Goal: Task Accomplishment & Management: Manage account settings

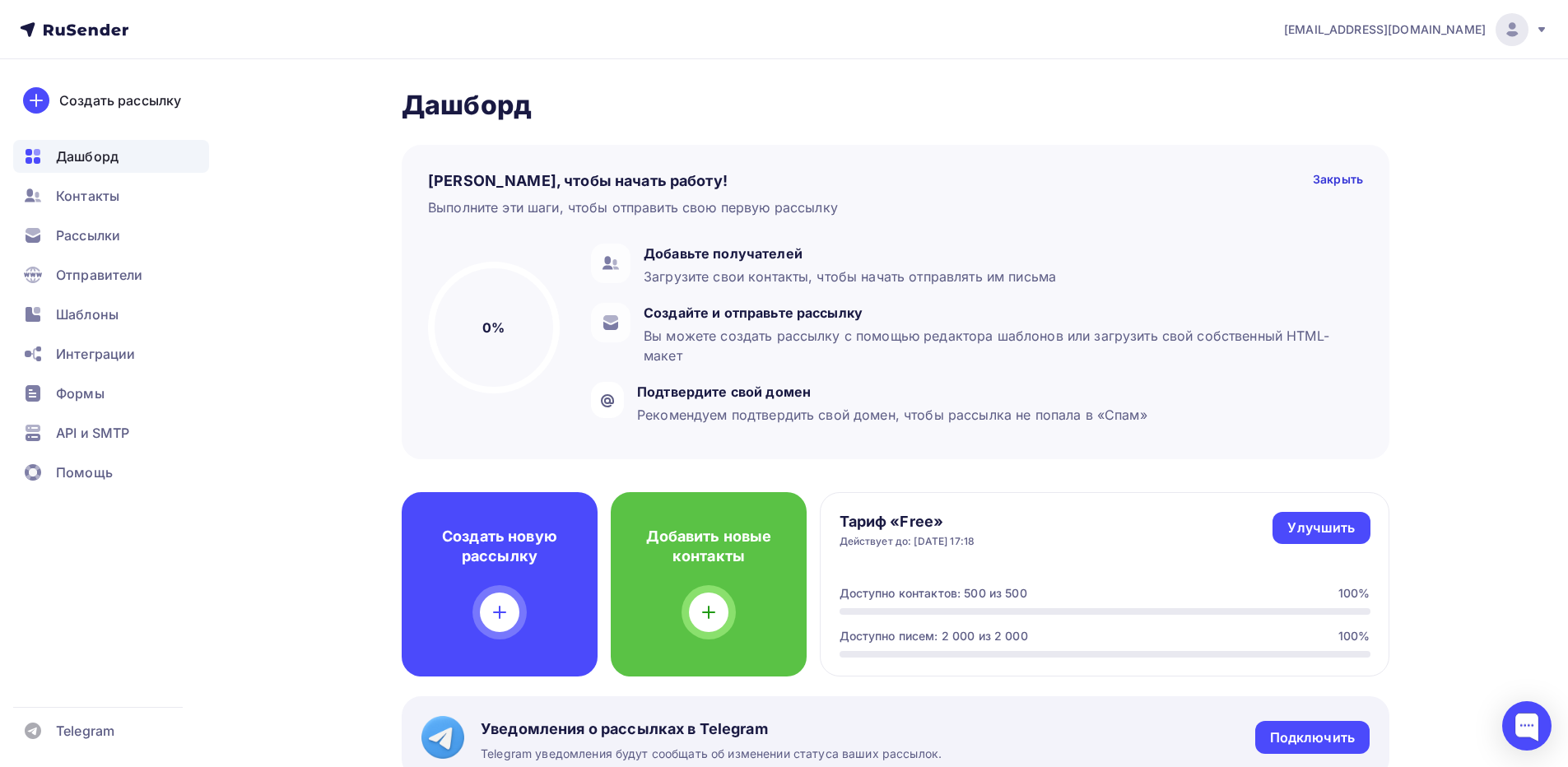
click at [1531, 29] on div "kiriltimoxov@gmail.com" at bounding box center [1416, 29] width 264 height 33
click at [1322, 152] on span "Выйти" at bounding box center [1322, 151] width 42 height 20
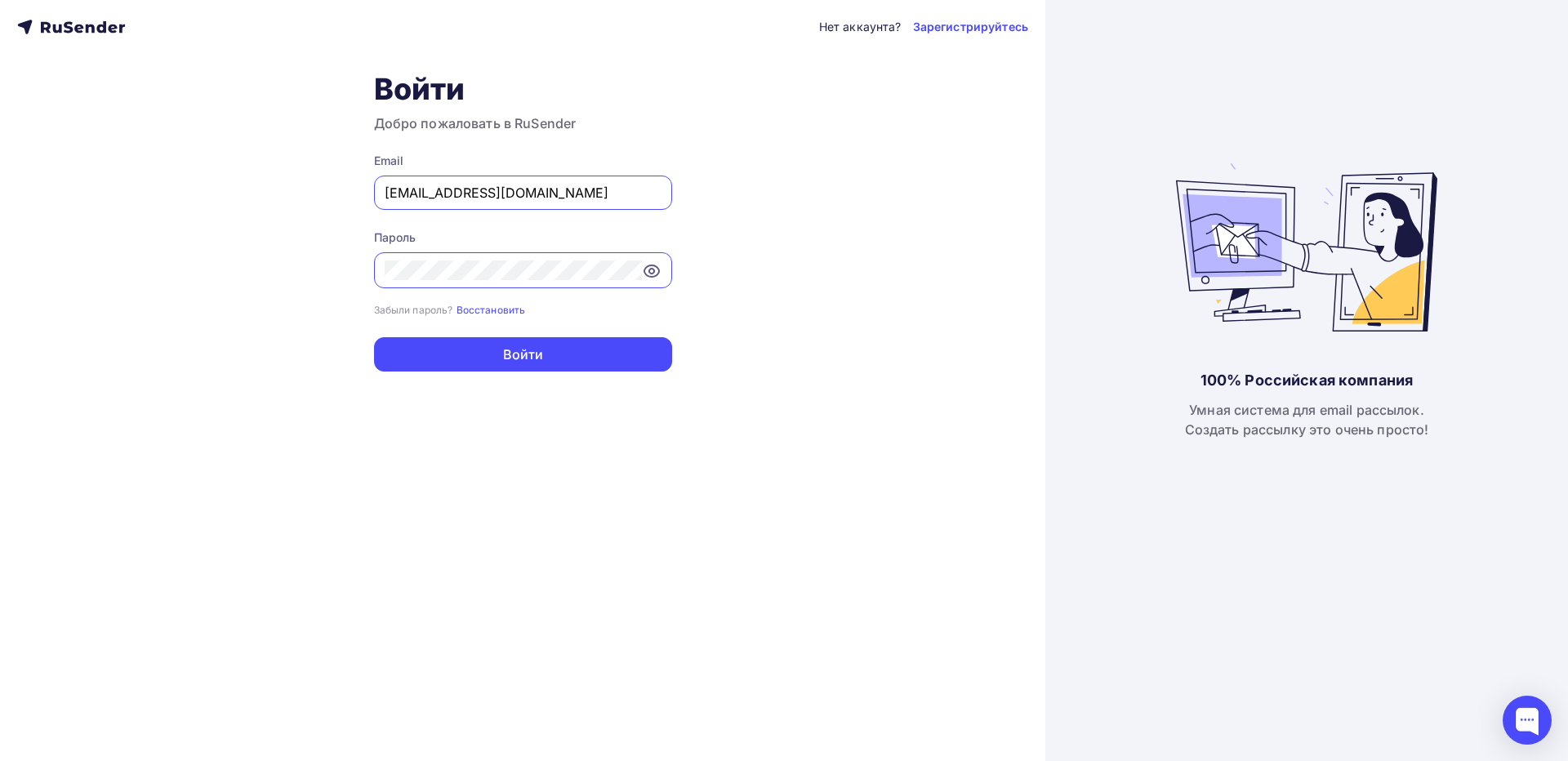
click at [491, 202] on div "kiriltimoxov@gmail.com" at bounding box center [523, 192] width 298 height 35
click at [506, 191] on input "kiriltimoxov@gmail.com" at bounding box center [523, 192] width 277 height 20
type input "[EMAIL_ADDRESS][DOMAIN_NAME]"
click at [522, 356] on button "Войти" at bounding box center [523, 354] width 298 height 35
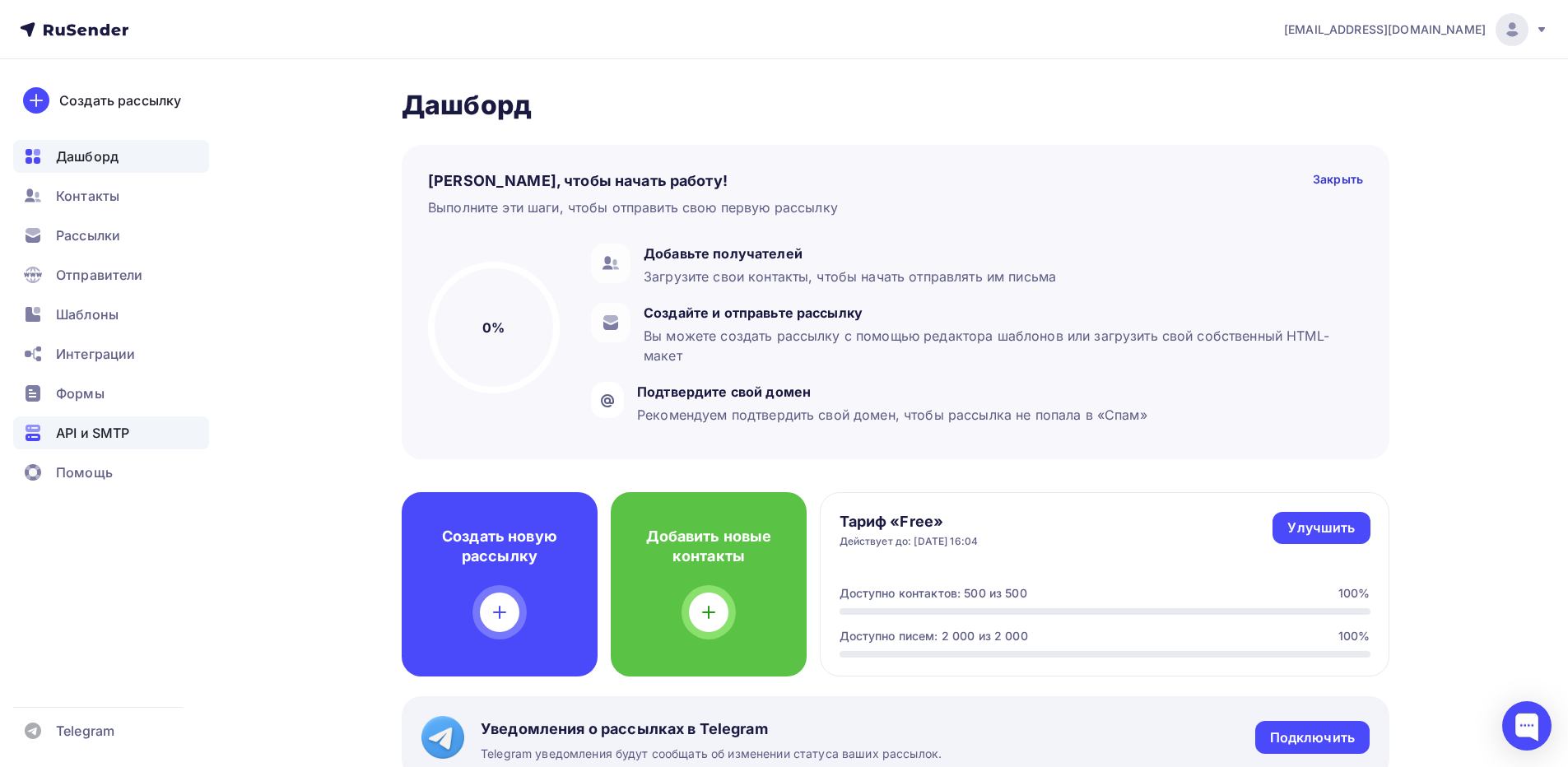
click at [108, 424] on span "API и SMTP" at bounding box center [92, 433] width 73 height 20
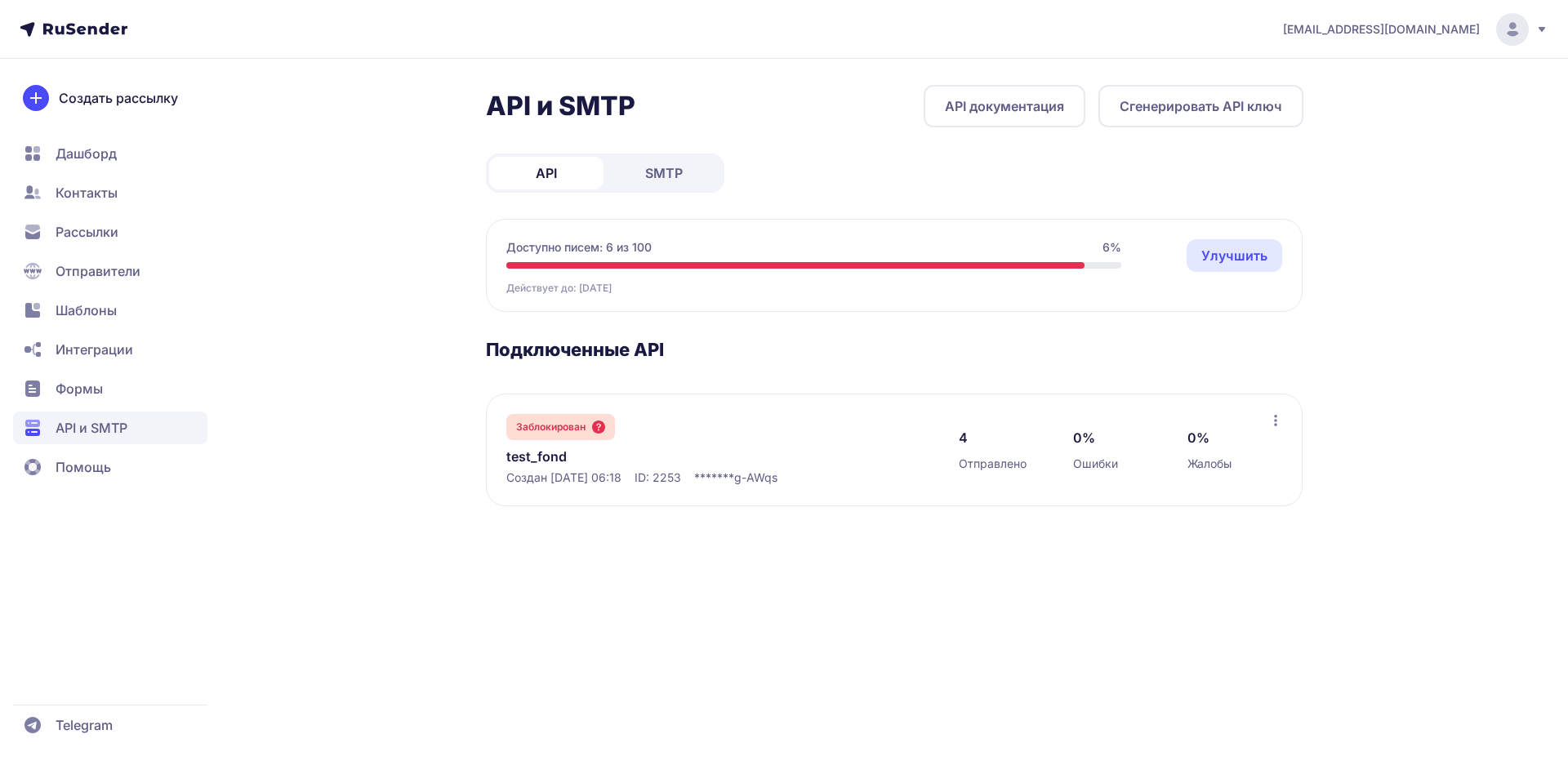
click at [651, 170] on span "SMTP" at bounding box center [664, 173] width 37 height 20
drag, startPoint x: 614, startPoint y: 432, endPoint x: 497, endPoint y: 427, distance: 117.1
click at [497, 427] on div "Заблокирован test_fond Создан [DATE] 12:16 ID: 2251 144 Отправлено 3.4% Ошибки …" at bounding box center [893, 450] width 817 height 113
click at [650, 410] on div "Заблокирован test_fond Создан [DATE] 12:16 ID: 2251 144 Отправлено 3.4% Ошибки …" at bounding box center [893, 450] width 817 height 113
